Goal: Complete application form

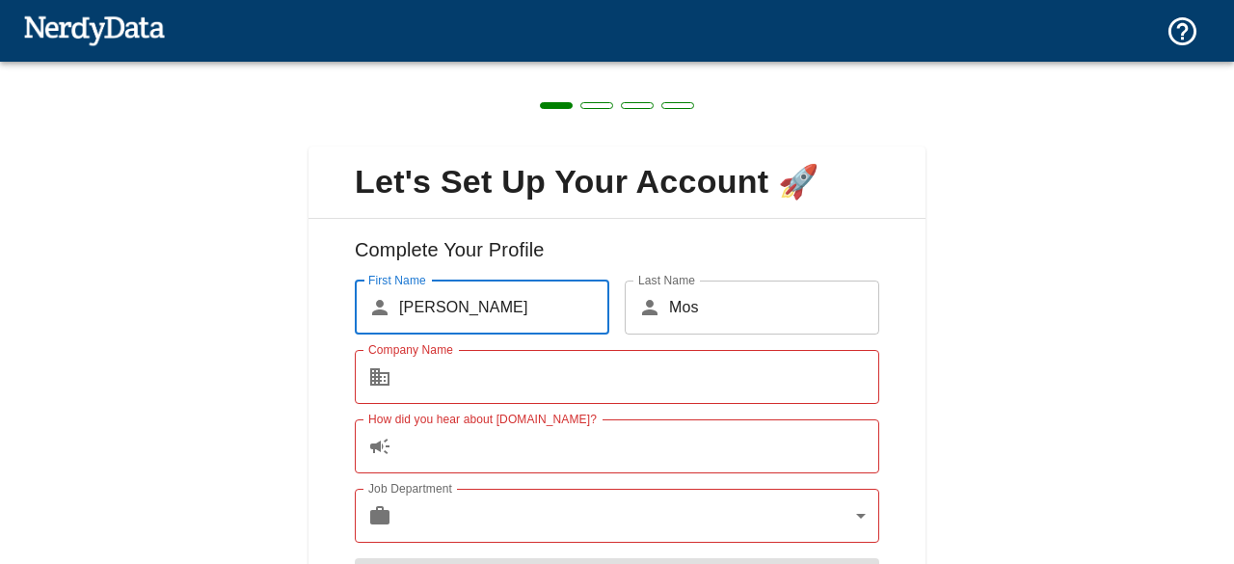
click at [463, 378] on input "Company Name" at bounding box center [639, 377] width 480 height 54
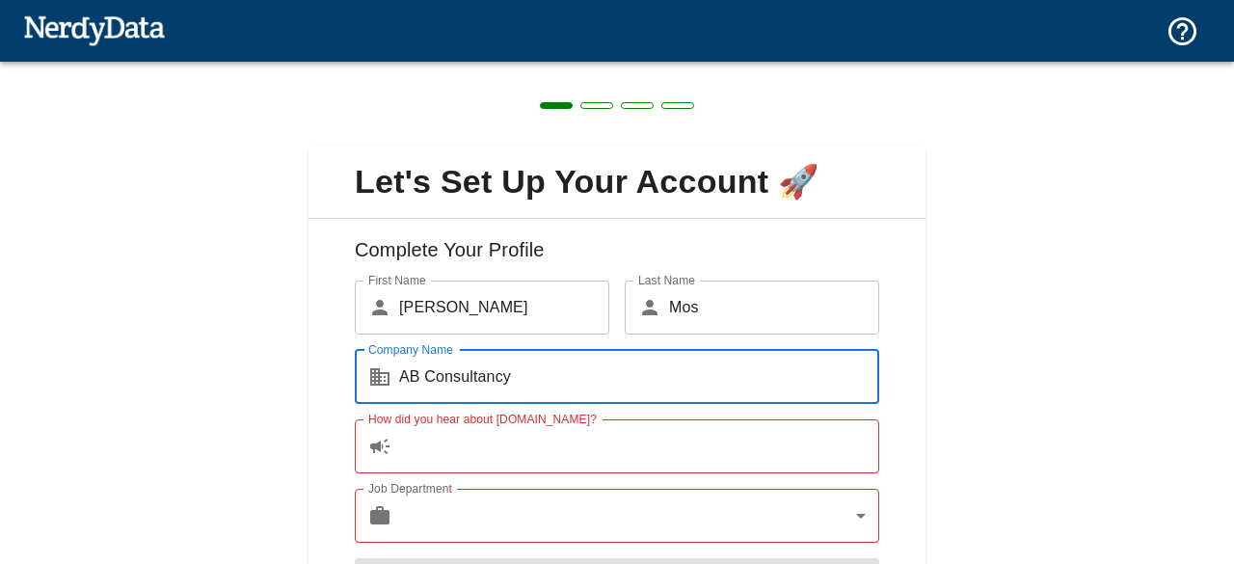
type input "AB Consultancy"
click at [540, 456] on input "How did you hear about [DOMAIN_NAME]?" at bounding box center [639, 446] width 480 height 54
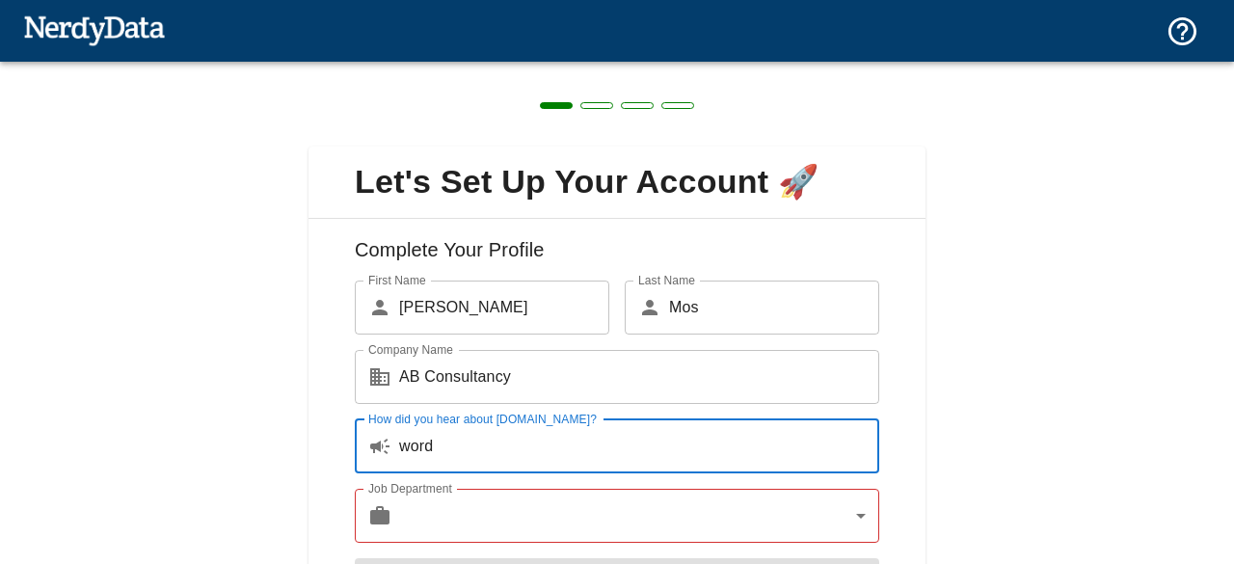
type input "word"
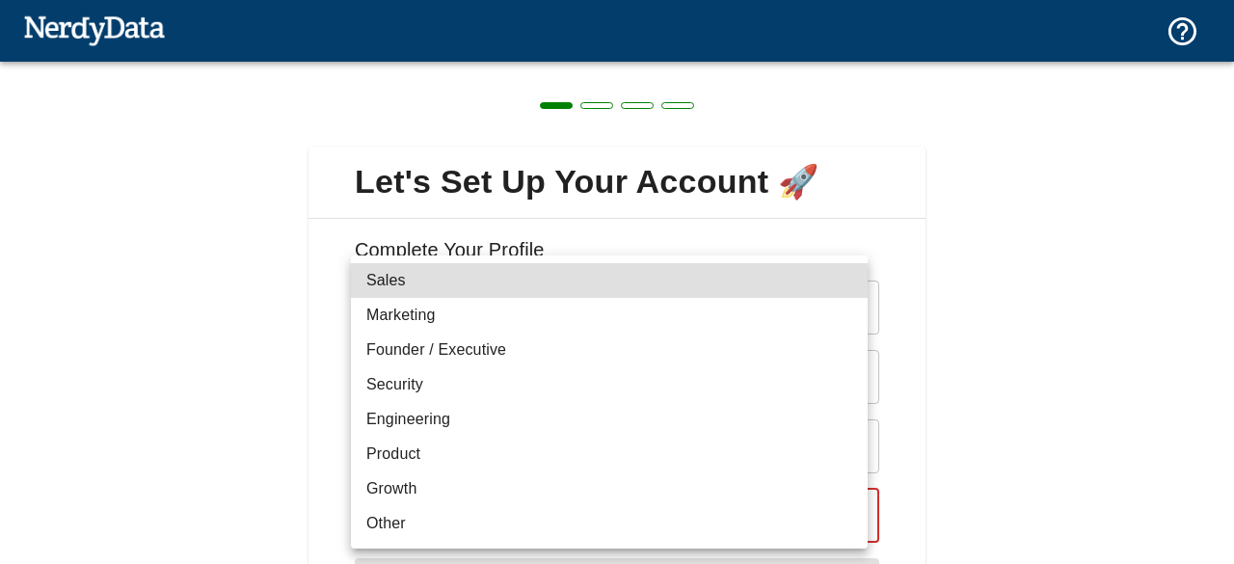
click at [826, 67] on body "Technologies Domains Pricing Products Create a Report Create a list of websites…" at bounding box center [617, 33] width 1234 height 67
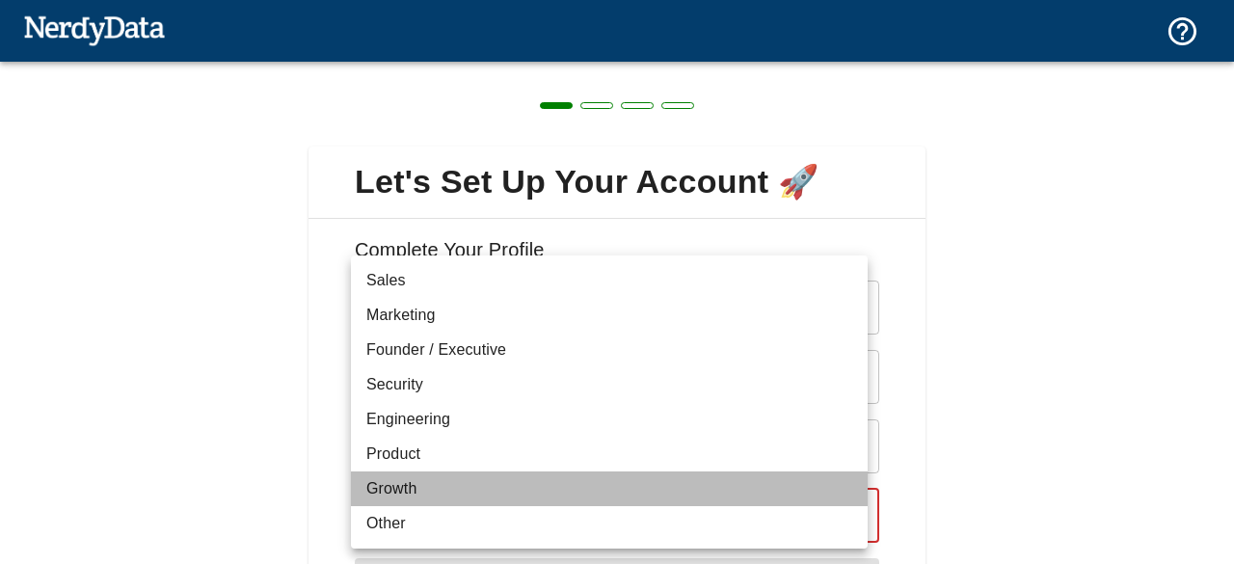
click at [470, 482] on li "Growth" at bounding box center [609, 488] width 517 height 35
type input "growth"
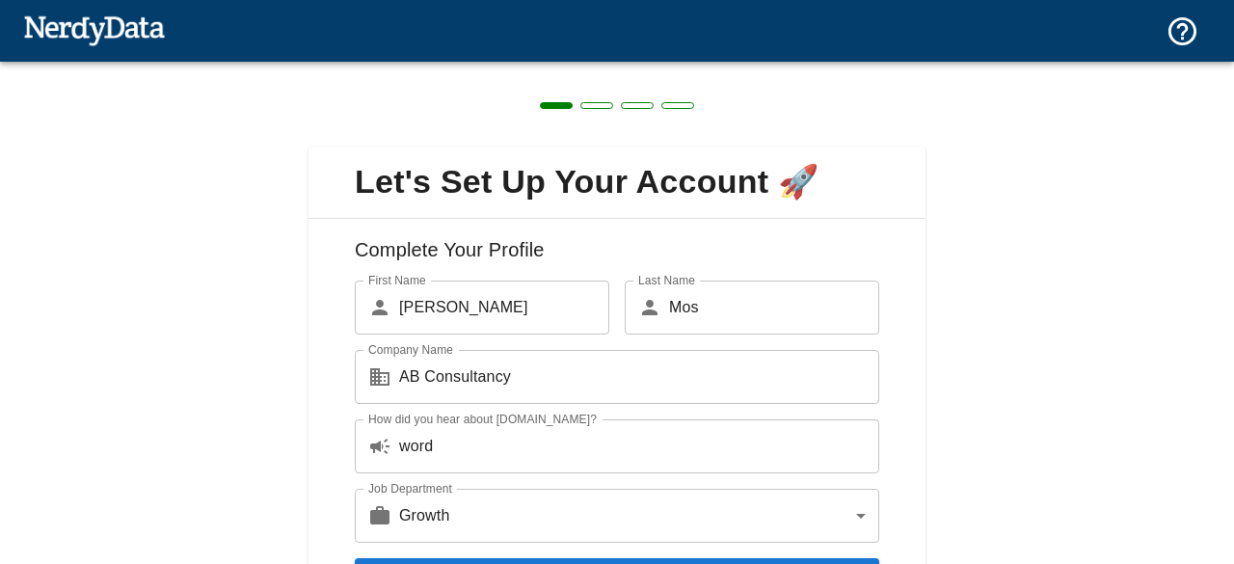
scroll to position [114, 0]
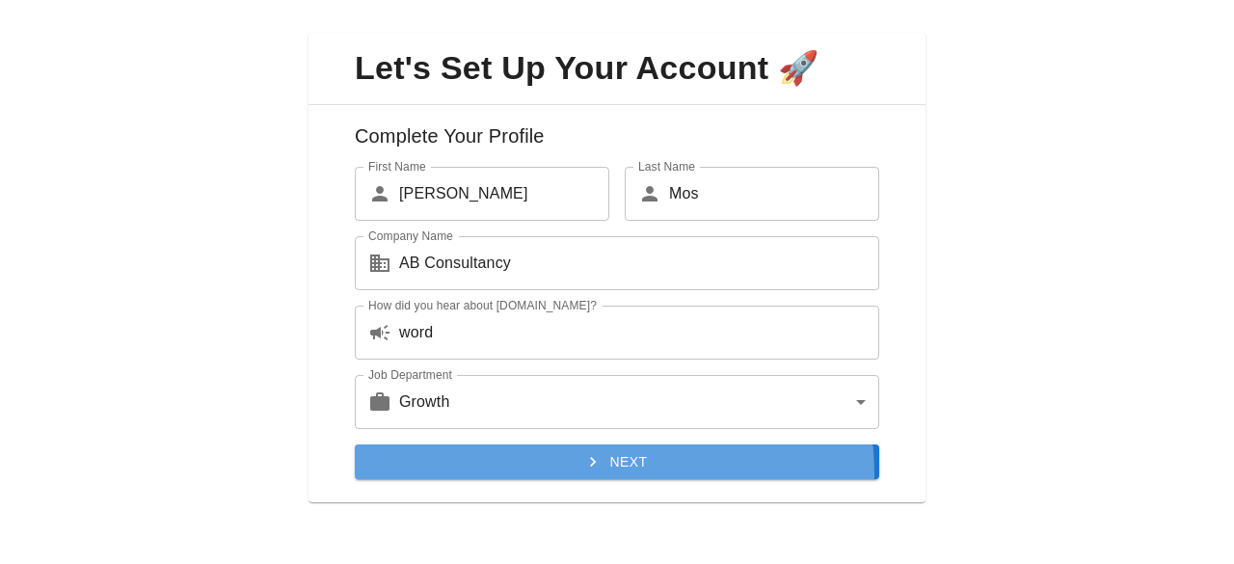
click at [592, 474] on button "Next" at bounding box center [617, 462] width 524 height 36
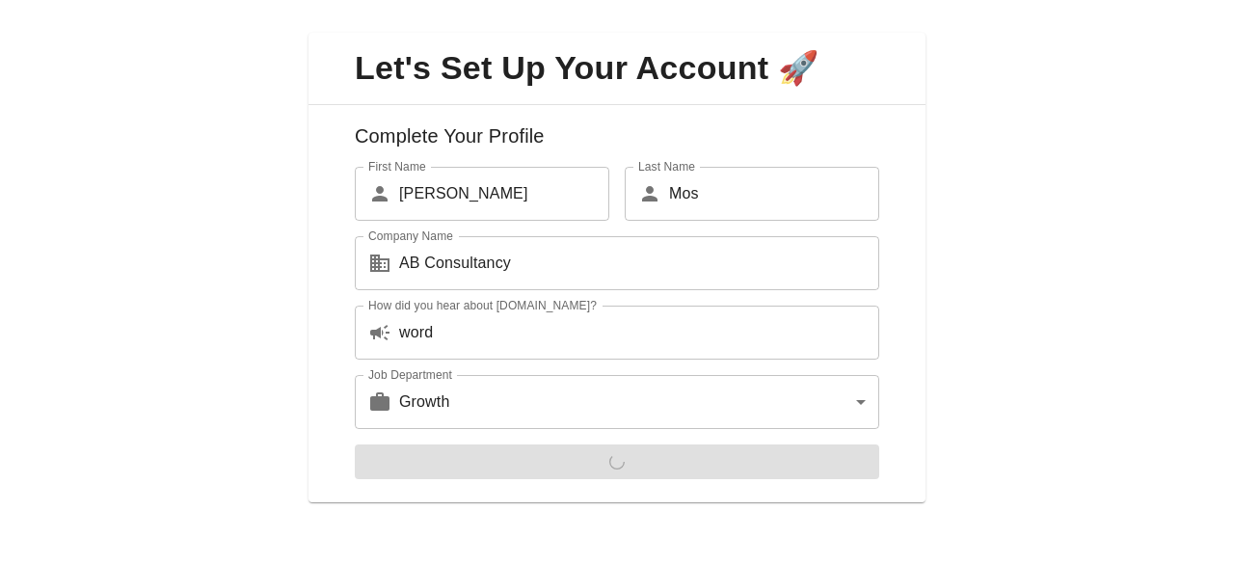
scroll to position [0, 0]
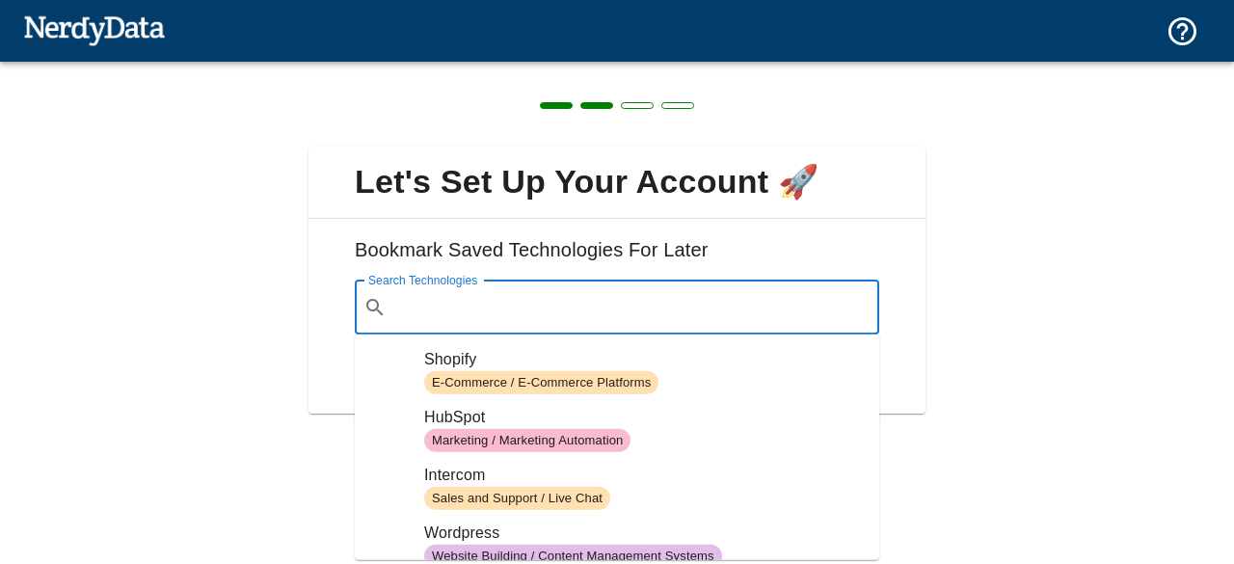
click at [692, 306] on input "Search Technologies" at bounding box center [632, 307] width 476 height 37
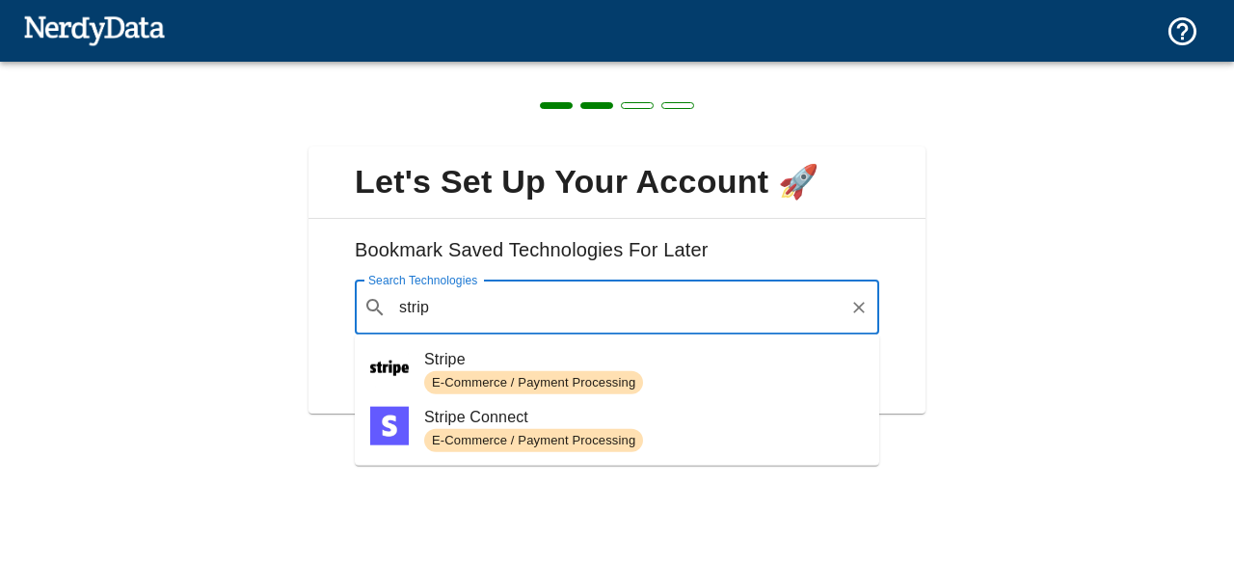
drag, startPoint x: 393, startPoint y: 365, endPoint x: 380, endPoint y: 384, distance: 22.7
click at [380, 384] on img at bounding box center [389, 367] width 39 height 39
type input "strip"
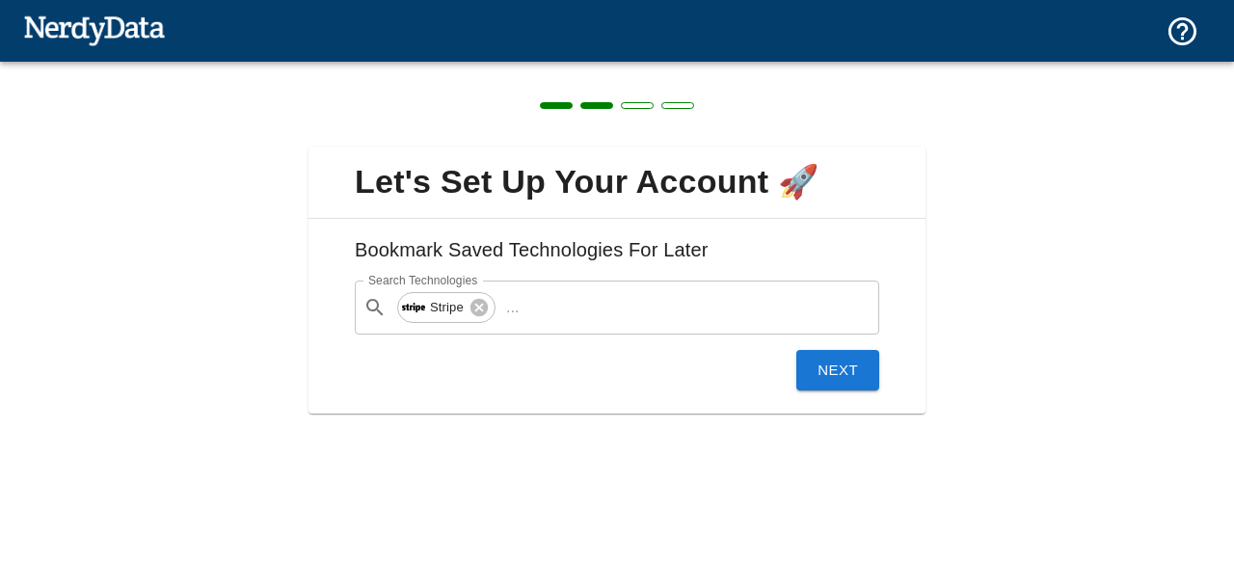
click at [823, 371] on button "Next" at bounding box center [837, 370] width 83 height 40
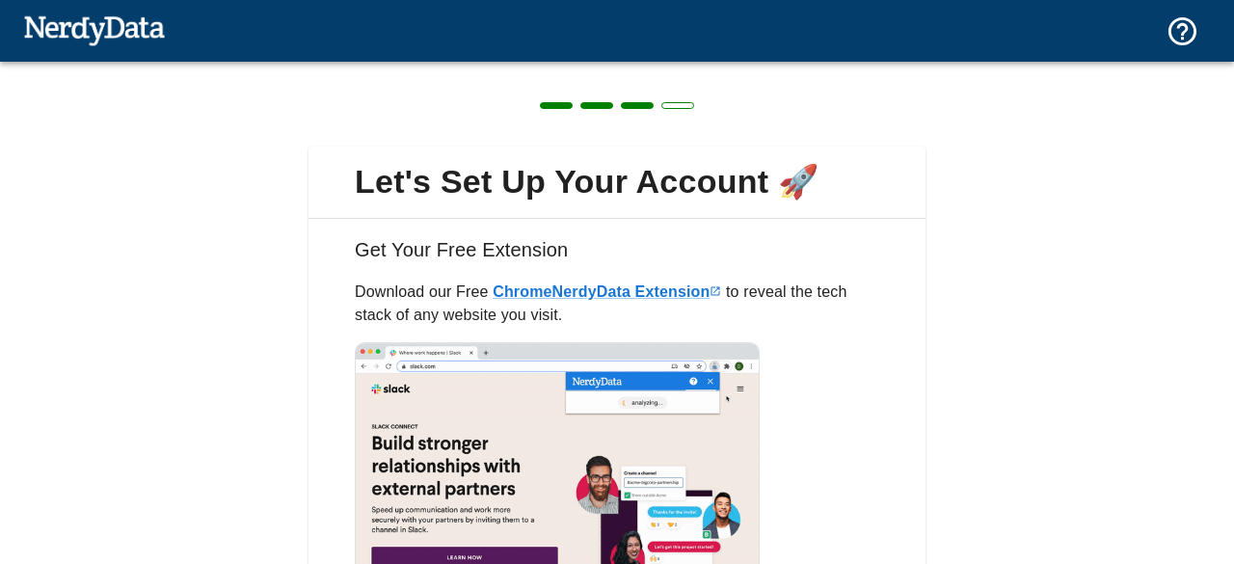
scroll to position [185, 0]
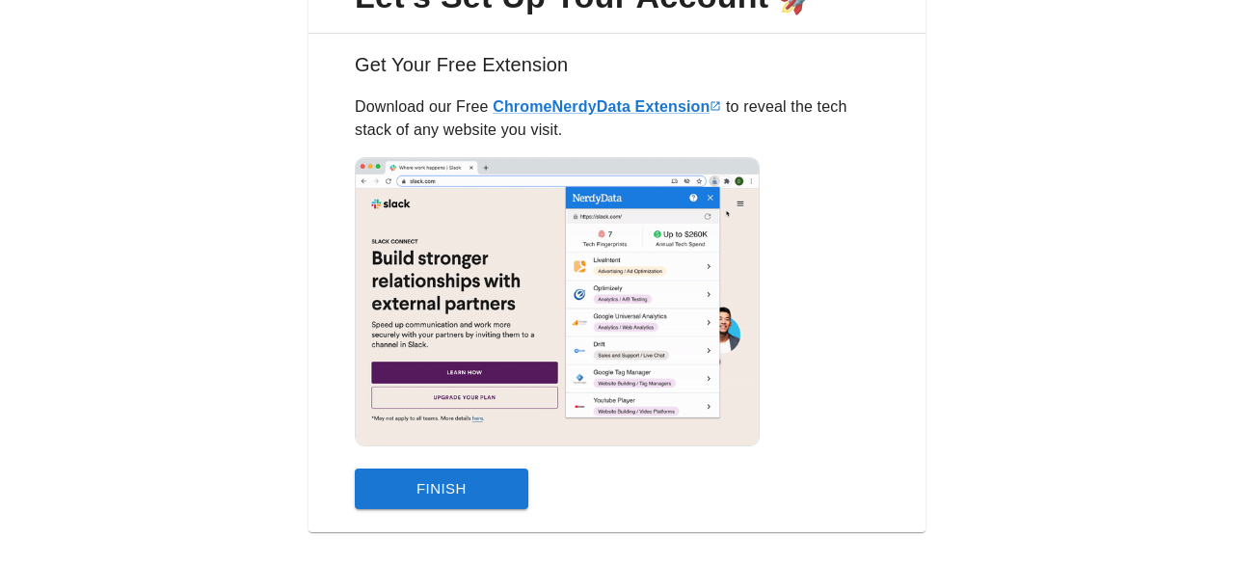
click at [418, 487] on button "Finish" at bounding box center [441, 488] width 173 height 40
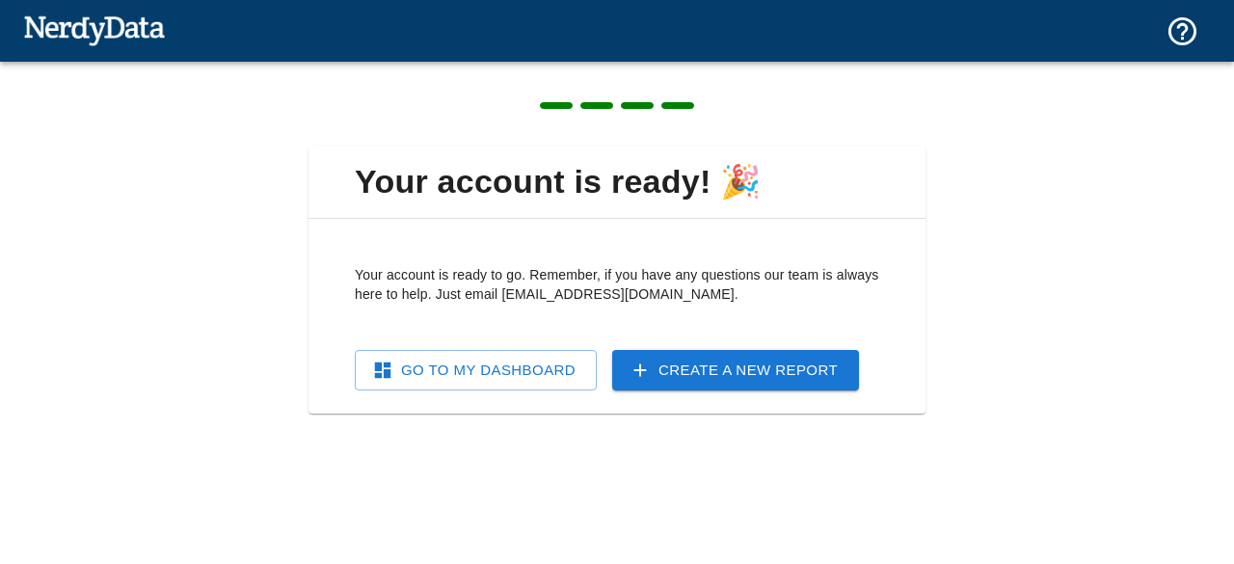
scroll to position [0, 0]
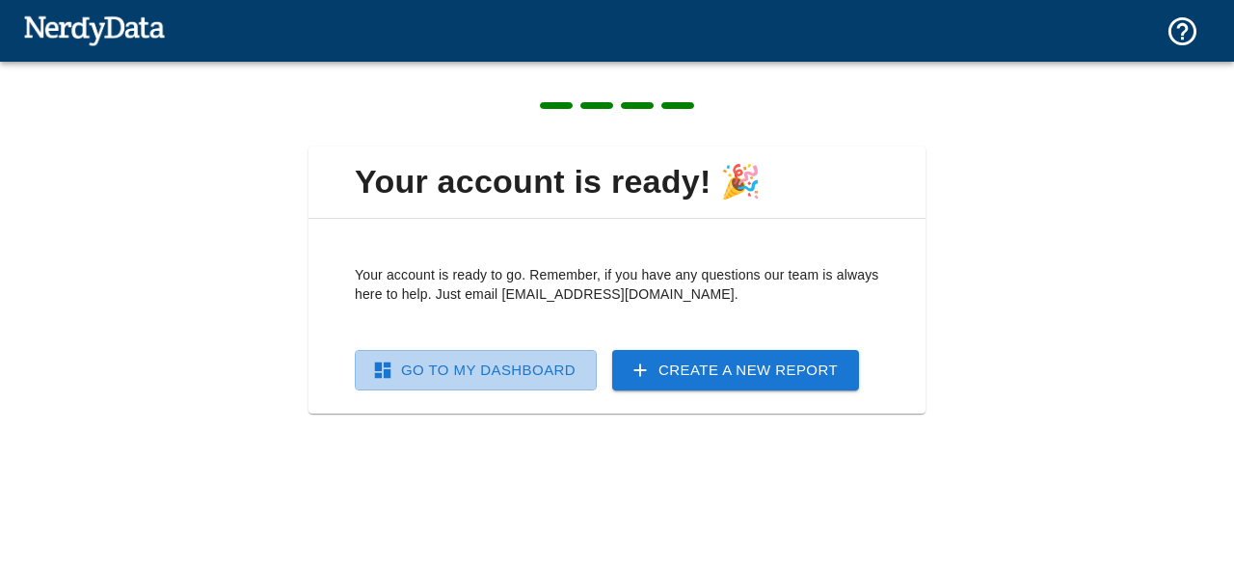
click at [466, 374] on link "Go To My Dashboard" at bounding box center [476, 370] width 242 height 40
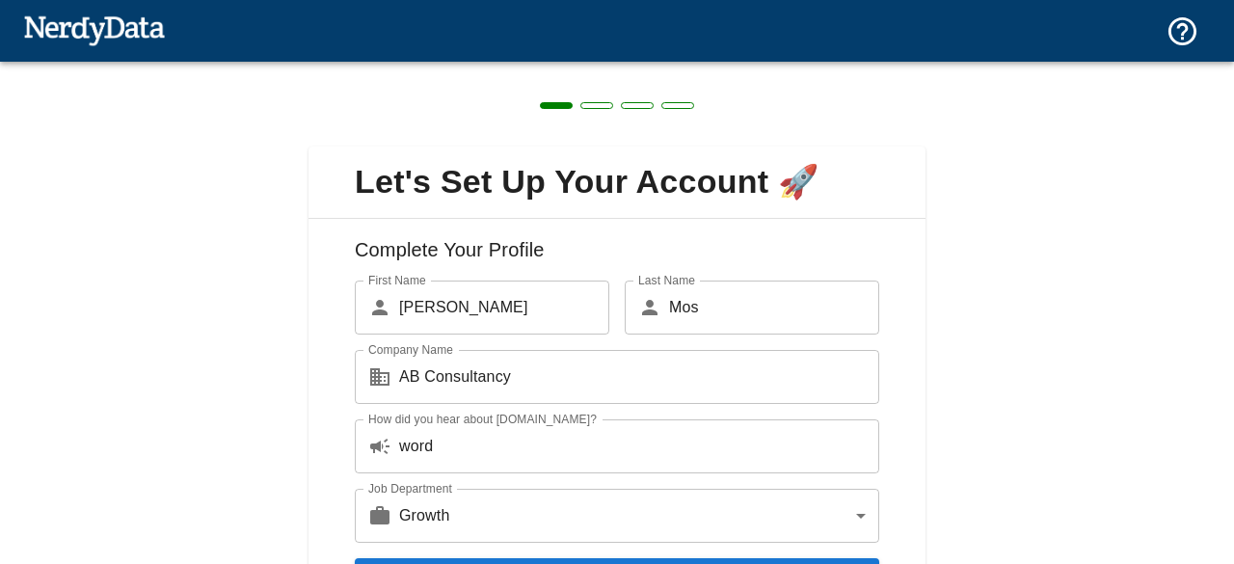
scroll to position [114, 0]
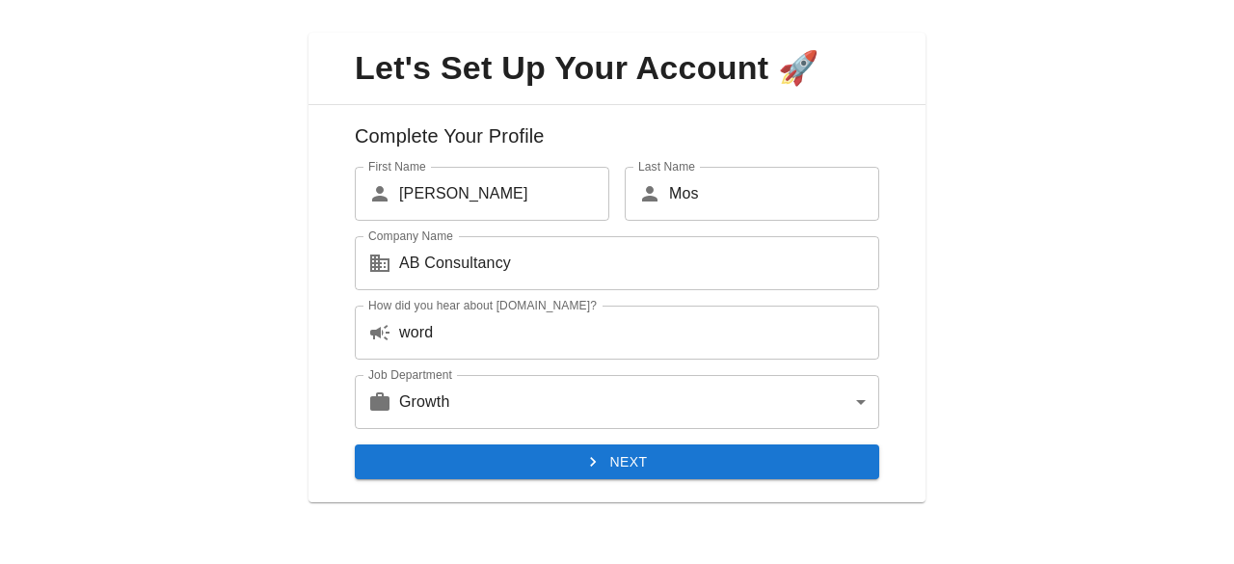
click at [634, 475] on button "Next" at bounding box center [617, 462] width 524 height 36
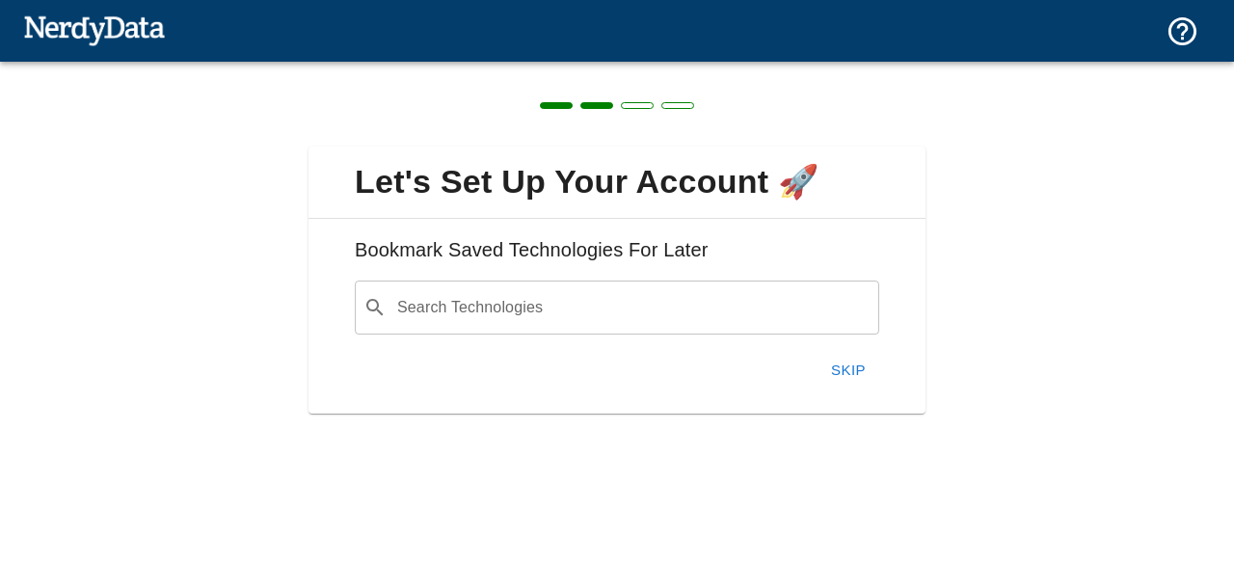
scroll to position [0, 0]
click at [580, 323] on input "Search Technologies" at bounding box center [632, 307] width 476 height 37
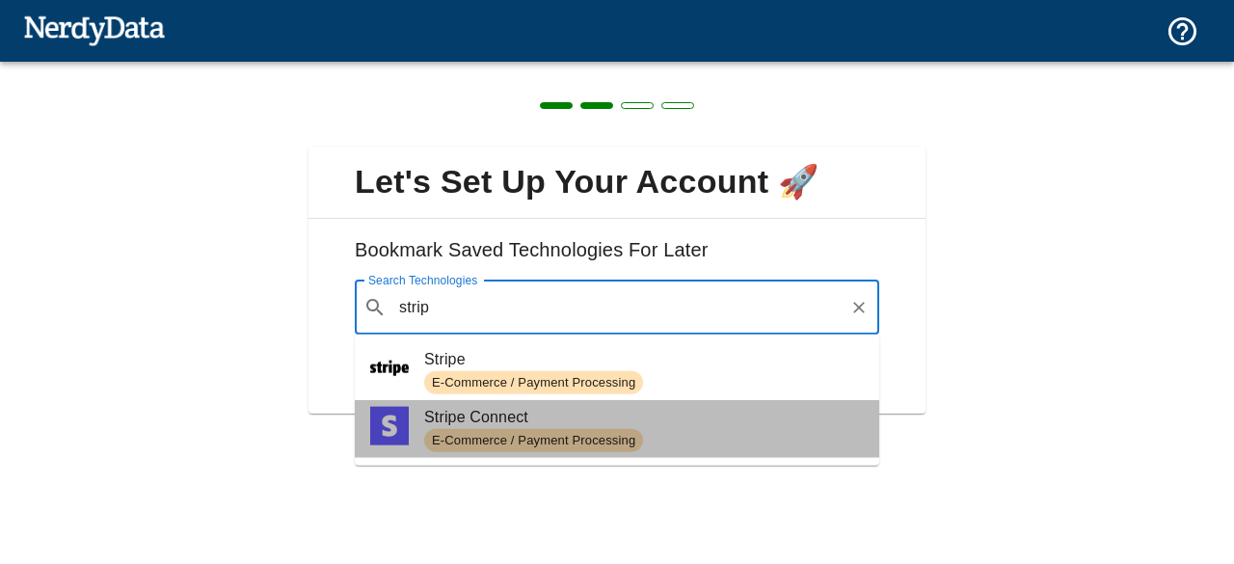
click at [384, 420] on img at bounding box center [389, 425] width 39 height 39
type input "strip"
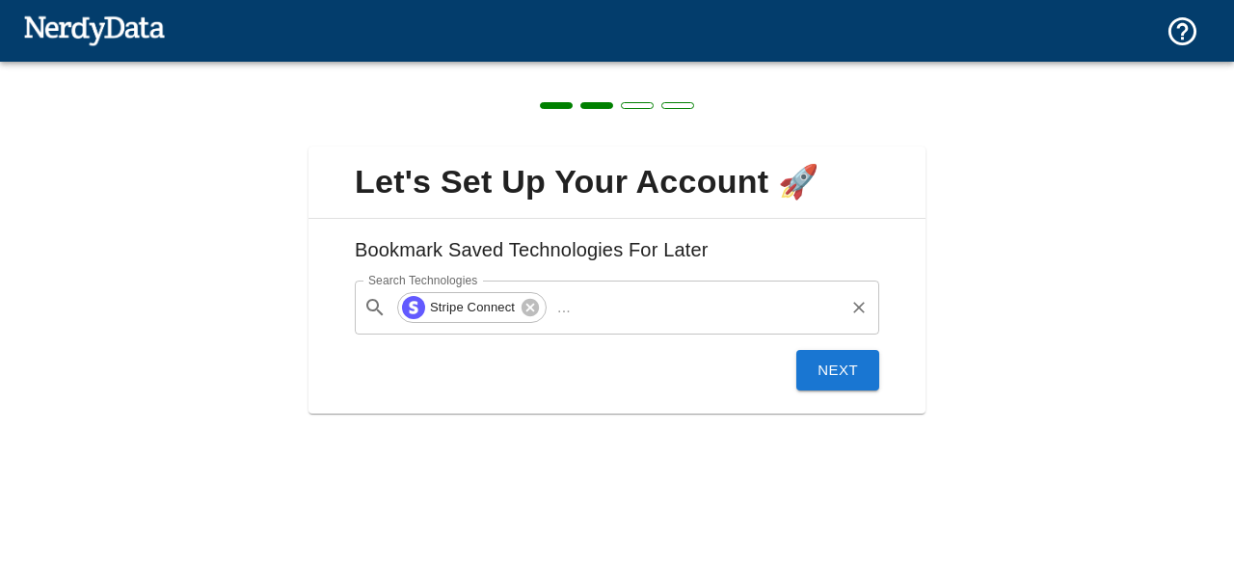
click at [632, 319] on input "Search Technologies" at bounding box center [709, 307] width 263 height 37
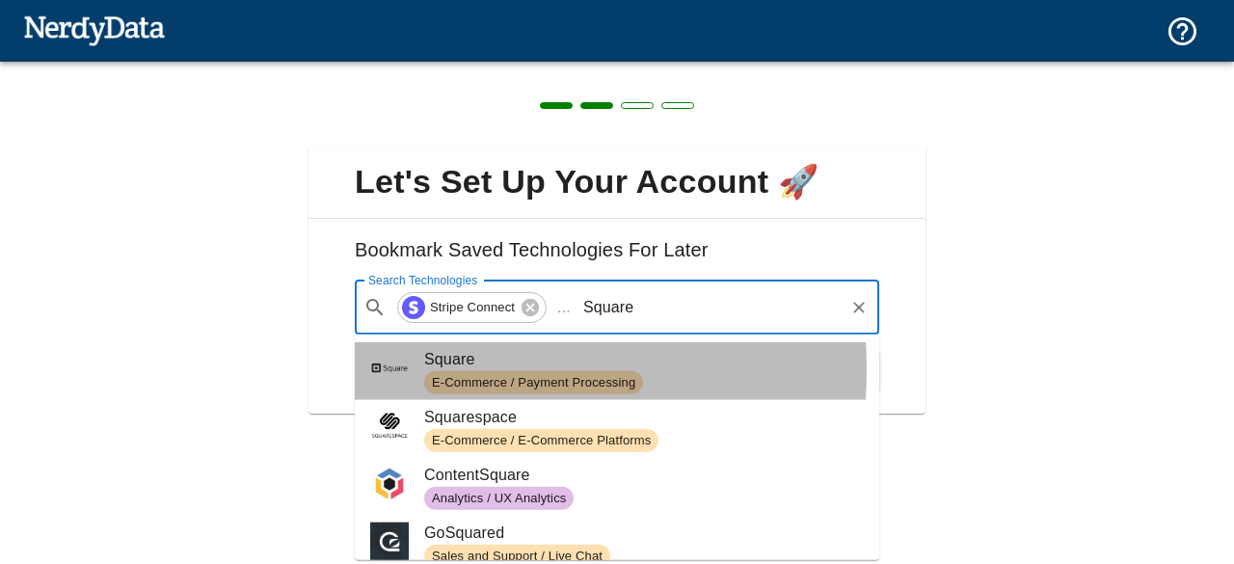
click at [394, 369] on img at bounding box center [389, 367] width 39 height 39
type input "Square"
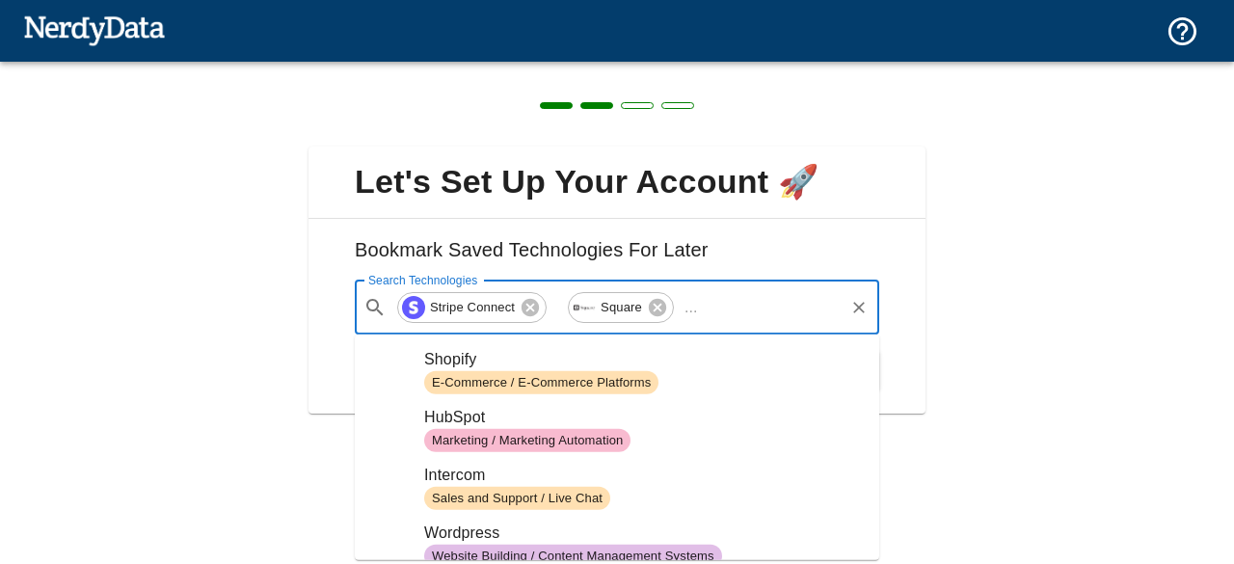
click at [705, 299] on input "Search Technologies" at bounding box center [773, 307] width 136 height 37
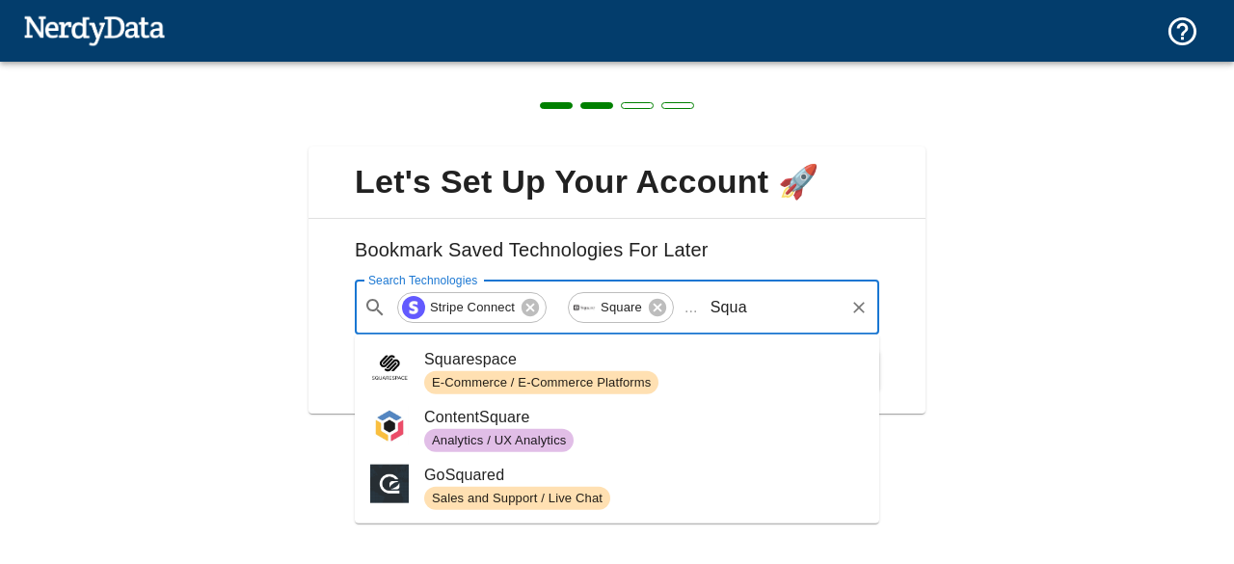
click at [586, 313] on img at bounding box center [583, 307] width 23 height 23
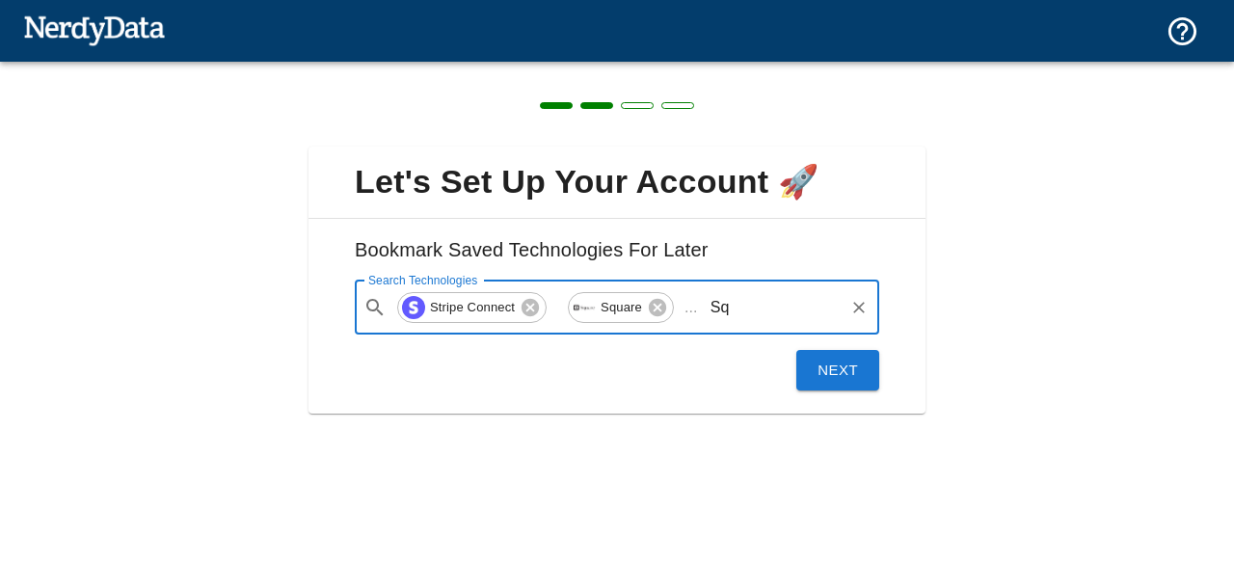
type input "S"
type input "m"
type input "q"
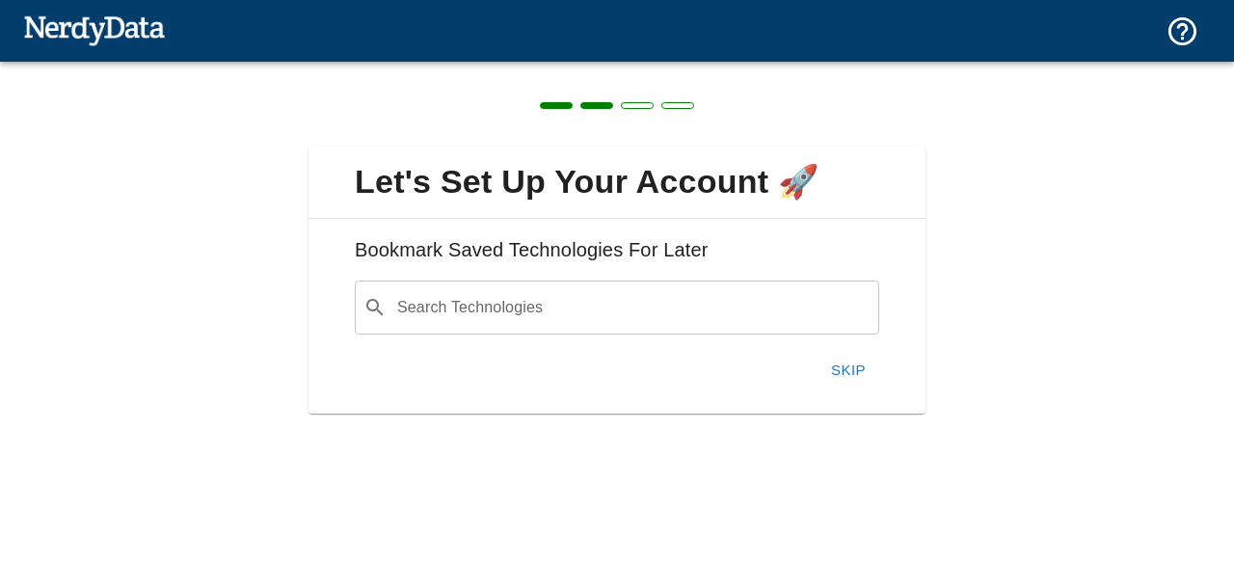
click at [126, 24] on img at bounding box center [94, 30] width 142 height 39
